Goal: Task Accomplishment & Management: Complete application form

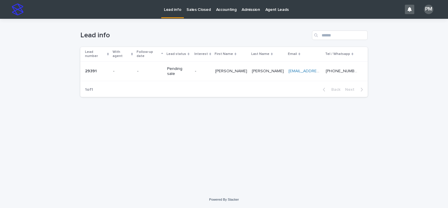
click at [157, 69] on p "-" at bounding box center [150, 71] width 26 height 5
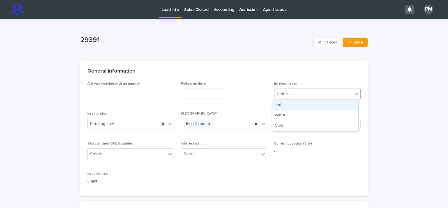
click at [354, 94] on icon at bounding box center [357, 94] width 6 height 6
click at [298, 109] on div "Hot" at bounding box center [316, 105] width 86 height 10
click at [356, 93] on icon at bounding box center [357, 94] width 4 height 2
click at [262, 123] on icon at bounding box center [264, 124] width 4 height 2
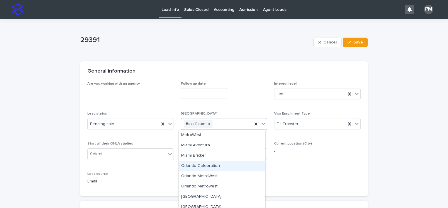
click at [228, 164] on div "Orlando Celebration" at bounding box center [222, 166] width 86 height 10
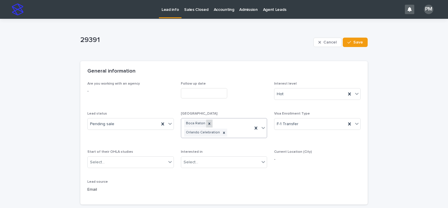
click at [207, 124] on icon at bounding box center [209, 123] width 4 height 4
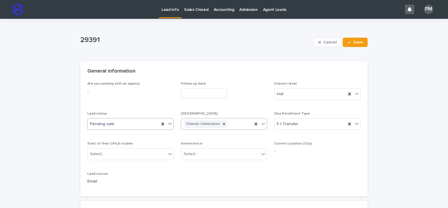
click at [169, 124] on icon at bounding box center [170, 124] width 6 height 6
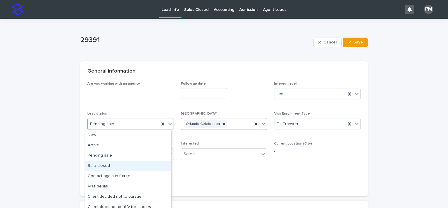
drag, startPoint x: 124, startPoint y: 165, endPoint x: 139, endPoint y: 163, distance: 14.8
click at [124, 165] on div "Sale closed" at bounding box center [128, 166] width 86 height 10
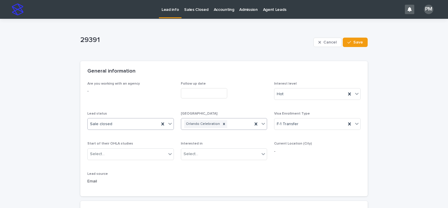
scroll to position [29, 0]
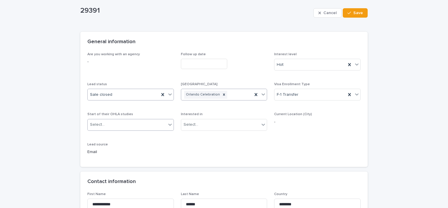
click at [167, 123] on icon at bounding box center [170, 124] width 6 height 6
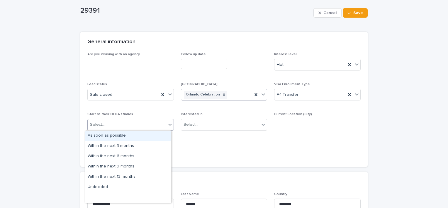
click at [147, 135] on div "As soon as possible" at bounding box center [128, 136] width 86 height 10
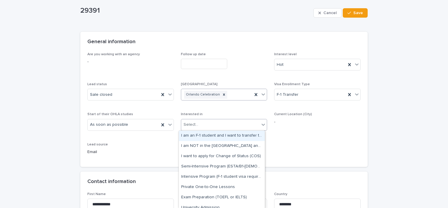
click at [262, 126] on icon at bounding box center [264, 124] width 6 height 6
click at [256, 135] on div "I am an F-1 student and I want to transfer to OHLA" at bounding box center [222, 136] width 86 height 10
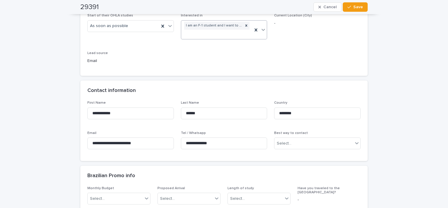
scroll to position [147, 0]
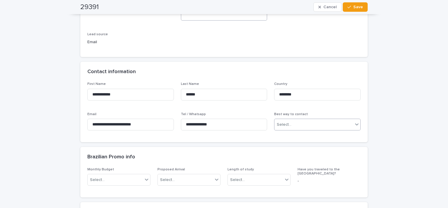
click at [356, 125] on icon at bounding box center [357, 124] width 6 height 6
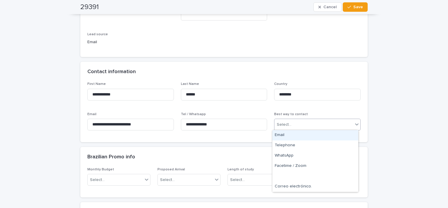
click at [285, 133] on div "Email" at bounding box center [316, 135] width 86 height 10
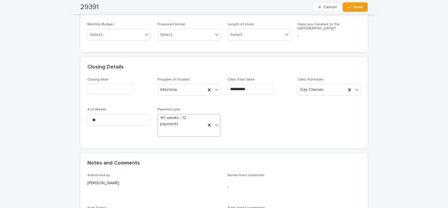
scroll to position [293, 0]
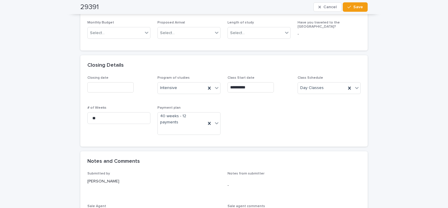
click at [119, 87] on input "text" at bounding box center [110, 87] width 46 height 10
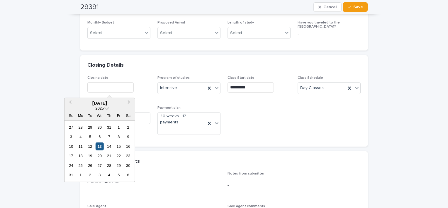
click at [100, 143] on div "13" at bounding box center [100, 146] width 8 height 8
type input "**********"
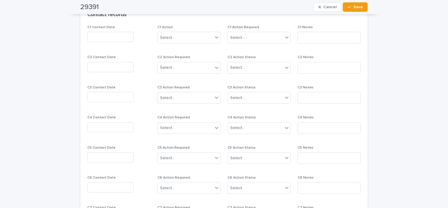
scroll to position [600, 0]
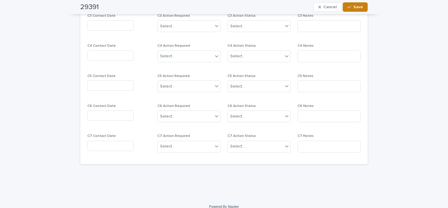
click at [350, 6] on div "button" at bounding box center [351, 7] width 6 height 4
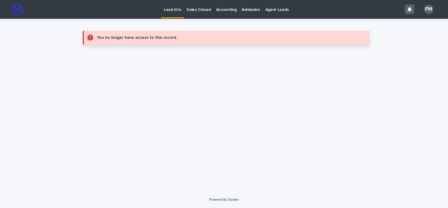
scroll to position [0, 0]
click at [192, 9] on p "Sales Closed" at bounding box center [199, 6] width 24 height 12
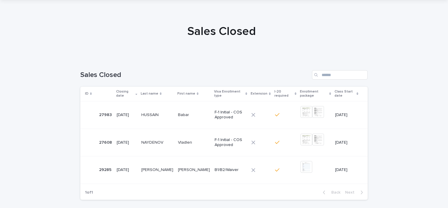
scroll to position [29, 0]
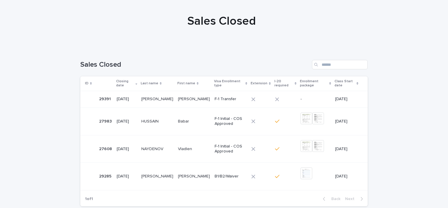
click at [166, 101] on p at bounding box center [157, 99] width 32 height 5
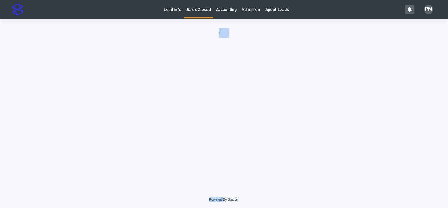
click at [166, 101] on div "Loading... Saving… Loading... Saving…" at bounding box center [223, 98] width 293 height 158
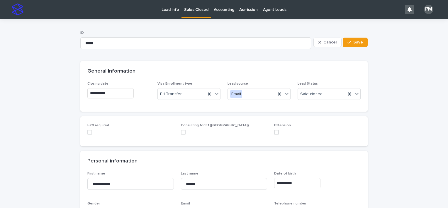
scroll to position [29, 0]
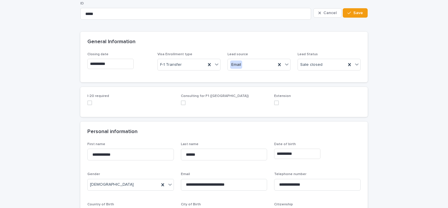
click at [100, 103] on label at bounding box center [130, 102] width 87 height 5
click at [88, 102] on icon at bounding box center [89, 103] width 3 height 2
click at [89, 102] on span at bounding box center [89, 102] width 5 height 5
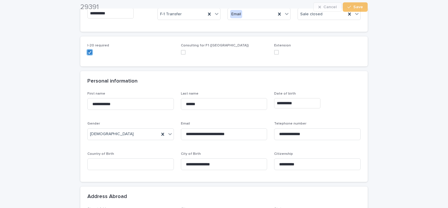
scroll to position [88, 0]
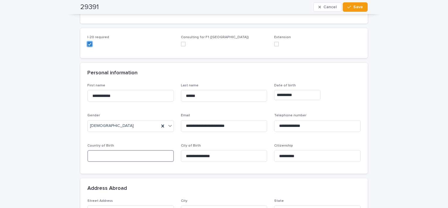
click at [133, 155] on input at bounding box center [130, 156] width 87 height 12
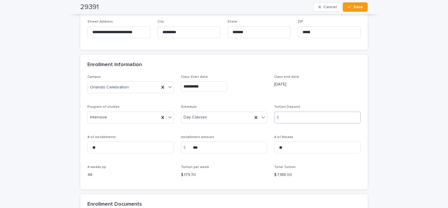
scroll to position [381, 0]
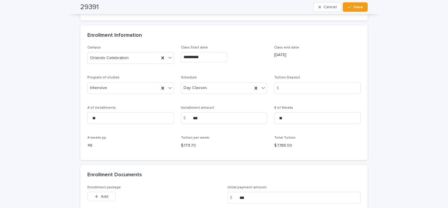
type input "*******"
click at [90, 144] on p "48" at bounding box center [130, 145] width 87 height 6
click at [309, 91] on input at bounding box center [317, 88] width 87 height 12
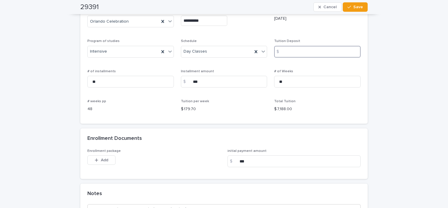
scroll to position [408, 0]
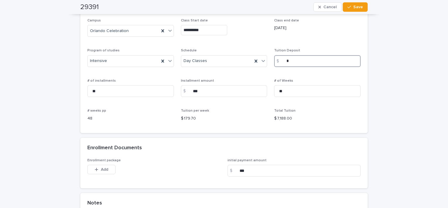
type input "*"
click at [250, 114] on div "$ 179.70" at bounding box center [224, 117] width 87 height 7
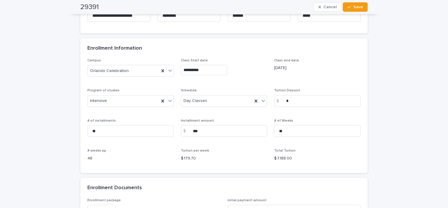
scroll to position [496, 0]
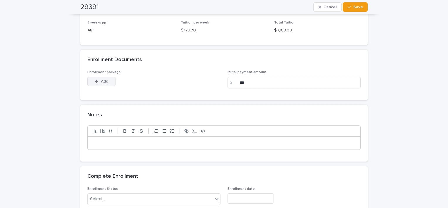
click at [104, 78] on button "Add" at bounding box center [101, 81] width 28 height 9
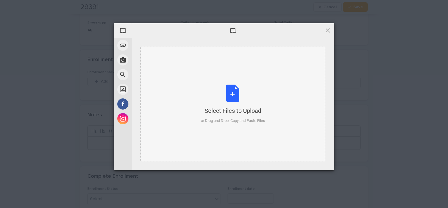
click at [214, 94] on div "Select Files to Upload or Drag and Drop, Copy and Paste Files" at bounding box center [233, 103] width 64 height 39
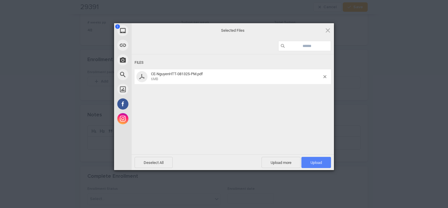
click at [318, 164] on span "Upload 1" at bounding box center [316, 162] width 11 height 4
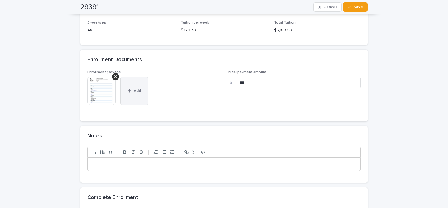
click at [130, 86] on button "Add" at bounding box center [134, 91] width 28 height 28
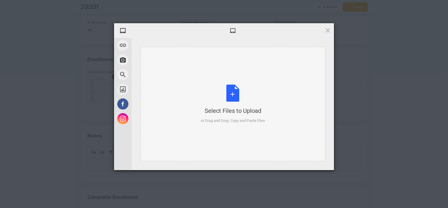
click at [233, 97] on div "Select Files to Upload or Drag and Drop, Copy and Paste Files" at bounding box center [233, 103] width 64 height 39
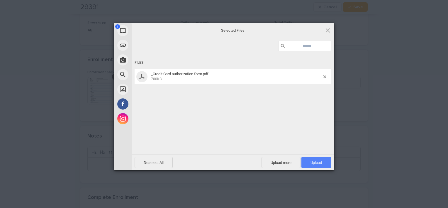
click at [317, 163] on span "Upload 1" at bounding box center [316, 162] width 11 height 4
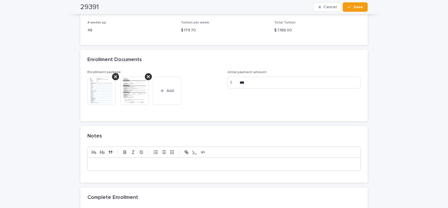
click at [94, 96] on img at bounding box center [101, 91] width 28 height 28
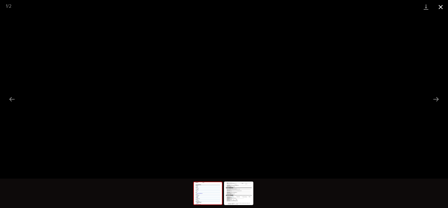
click at [439, 6] on button "Close gallery" at bounding box center [441, 7] width 15 height 14
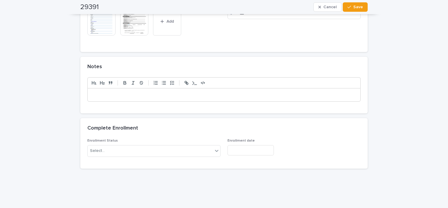
scroll to position [576, 0]
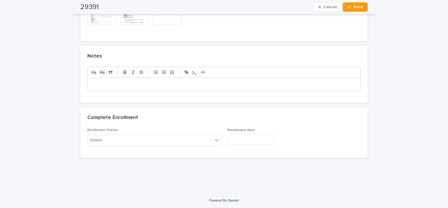
click at [257, 139] on input "text" at bounding box center [251, 139] width 46 height 10
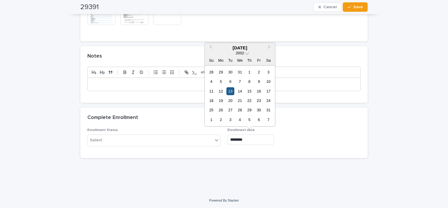
click at [231, 91] on div "13" at bounding box center [230, 91] width 8 height 8
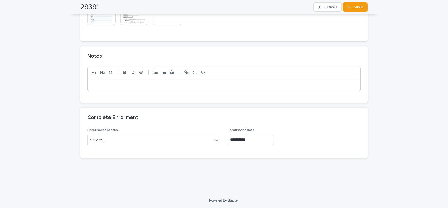
click at [251, 137] on input "**********" at bounding box center [251, 139] width 46 height 10
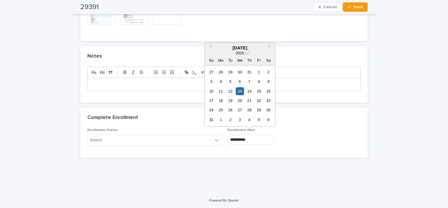
type input "**********"
click at [290, 140] on div "**********" at bounding box center [294, 139] width 133 height 10
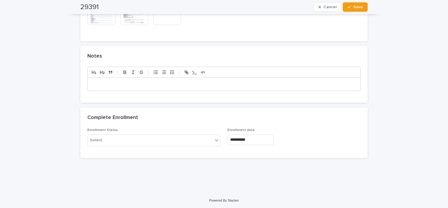
click at [121, 86] on p at bounding box center [224, 84] width 264 height 6
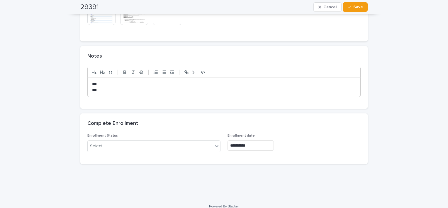
click at [87, 115] on div "Complete Enrollment" at bounding box center [224, 123] width 288 height 21
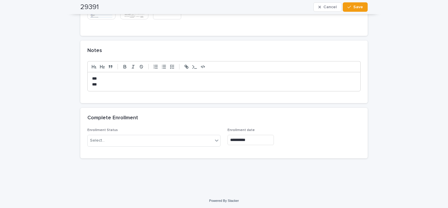
scroll to position [582, 0]
click at [106, 82] on p "***" at bounding box center [224, 84] width 264 height 6
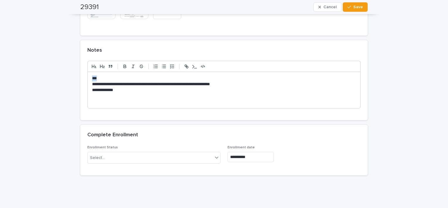
drag, startPoint x: 100, startPoint y: 76, endPoint x: 89, endPoint y: 77, distance: 10.9
click at [89, 77] on div "**********" at bounding box center [224, 90] width 273 height 36
click at [121, 69] on button "button" at bounding box center [125, 66] width 8 height 7
click at [97, 103] on p at bounding box center [224, 102] width 264 height 6
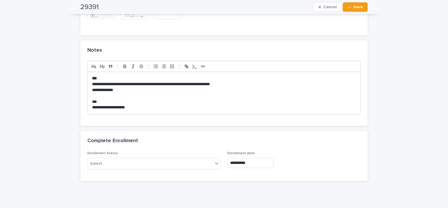
click at [118, 107] on p "**********" at bounding box center [224, 107] width 264 height 6
drag, startPoint x: 126, startPoint y: 107, endPoint x: 114, endPoint y: 107, distance: 12.6
click at [114, 107] on p "**********" at bounding box center [224, 107] width 264 height 6
click at [138, 107] on p "**********" at bounding box center [224, 107] width 264 height 6
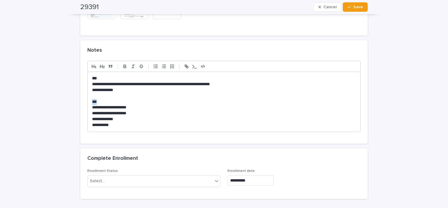
drag, startPoint x: 90, startPoint y: 100, endPoint x: 98, endPoint y: 99, distance: 7.9
click at [98, 99] on p "***" at bounding box center [224, 102] width 264 height 6
click at [124, 67] on icon "button" at bounding box center [125, 66] width 2 height 1
click at [158, 119] on p "**********" at bounding box center [224, 119] width 264 height 6
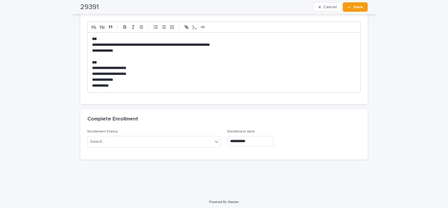
scroll to position [623, 0]
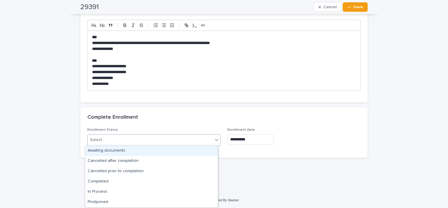
click at [214, 140] on icon at bounding box center [217, 140] width 6 height 6
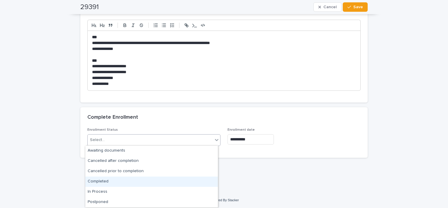
click at [114, 182] on div "Completed" at bounding box center [151, 181] width 133 height 10
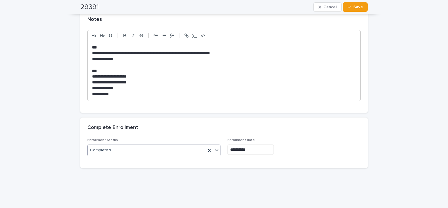
scroll to position [616, 0]
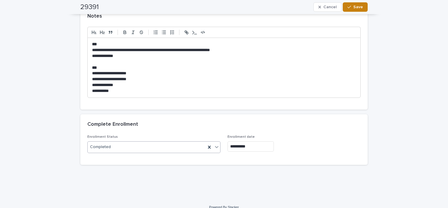
click at [356, 9] on button "Save" at bounding box center [355, 6] width 25 height 9
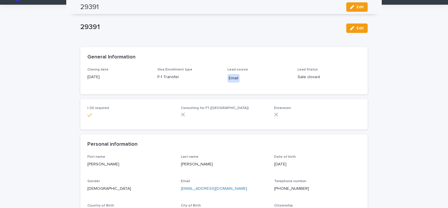
scroll to position [0, 0]
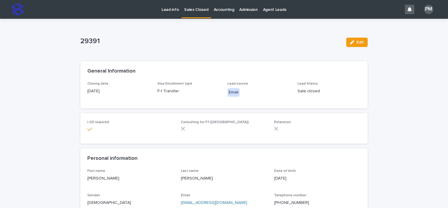
click at [221, 10] on p "Accounting" at bounding box center [224, 6] width 21 height 12
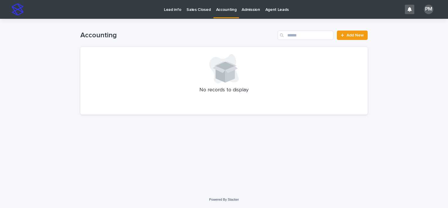
click at [188, 10] on p "Sales Closed" at bounding box center [199, 6] width 24 height 12
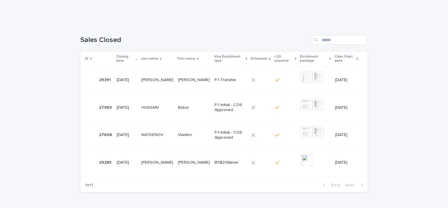
scroll to position [59, 0]
